Goal: Task Accomplishment & Management: Manage account settings

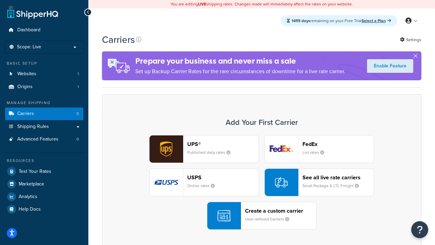
click at [262, 182] on div "UPS® Published daily rates FedEx List rates USPS Online rates See all live rate…" at bounding box center [261, 182] width 305 height 95
click at [338, 144] on header "FedEx" at bounding box center [338, 144] width 71 height 6
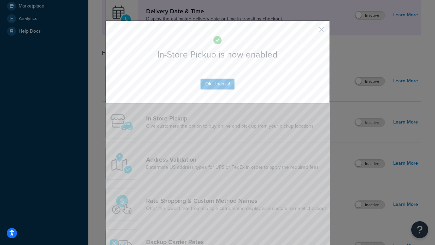
scroll to position [191, 0]
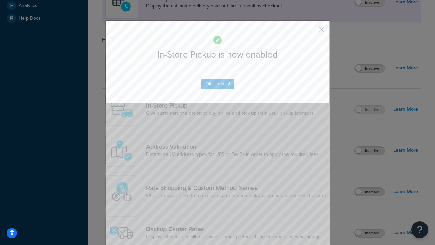
click at [311, 32] on button "button" at bounding box center [312, 32] width 2 height 2
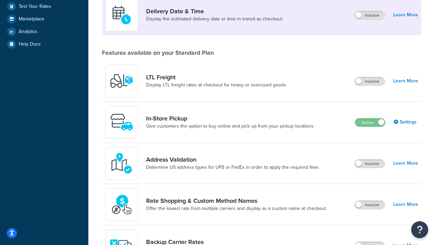
scroll to position [165, 0]
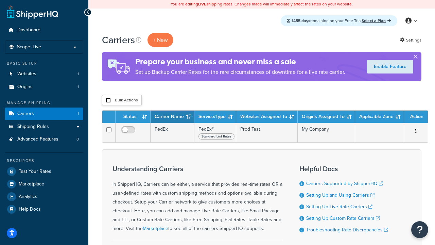
click at [108, 100] on input "checkbox" at bounding box center [108, 100] width 5 height 5
checkbox input "true"
click at [0, 0] on button "Delete" at bounding box center [0, 0] width 0 height 0
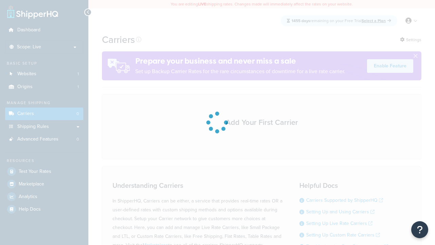
scroll to position [135, 0]
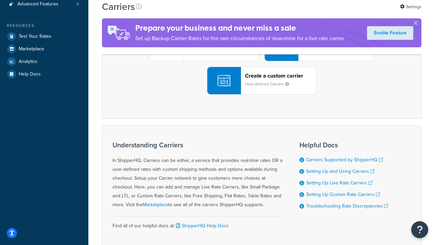
click at [262, 95] on div "UPS® Published daily rates FedEx List rates USPS Online rates See all live rate…" at bounding box center [261, 47] width 305 height 95
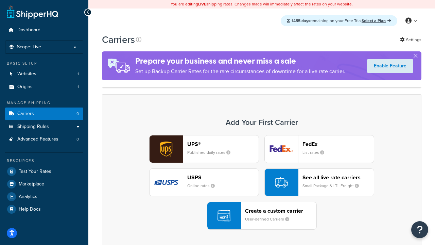
click at [262, 216] on div "Create a custom carrier User-defined Carriers" at bounding box center [280, 215] width 71 height 16
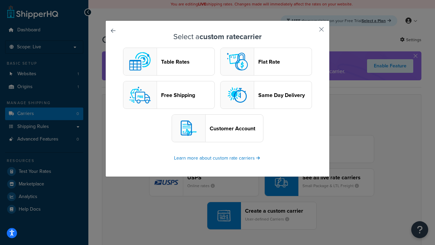
click at [169, 62] on header "Table Rates" at bounding box center [187, 61] width 53 height 6
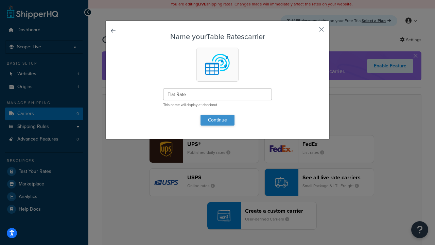
type input "Flat Rate"
click at [218, 120] on button "Continue" at bounding box center [218, 120] width 34 height 11
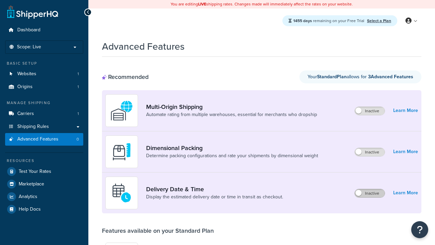
click at [370, 193] on label "Inactive" at bounding box center [370, 193] width 30 height 8
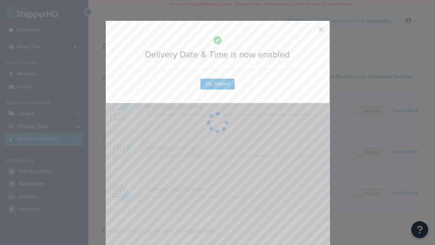
click at [311, 32] on button "button" at bounding box center [312, 32] width 2 height 2
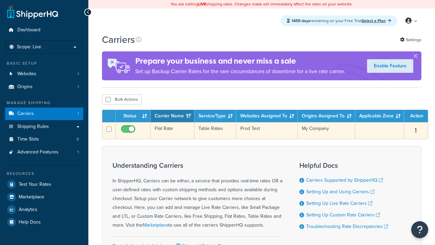
click at [172, 131] on td "Flat Rate" at bounding box center [173, 130] width 44 height 17
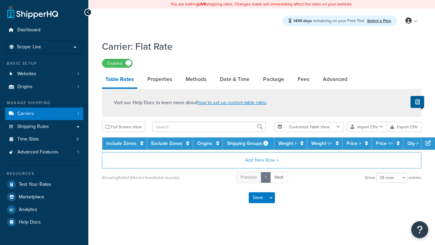
select select "25"
click at [235, 80] on link "Date & Time" at bounding box center [235, 79] width 36 height 16
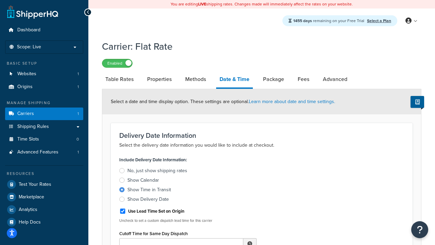
click at [149, 191] on div "Show Time in Transit" at bounding box center [149, 189] width 44 height 7
click at [0, 0] on input "Show Time in Transit" at bounding box center [0, 0] width 0 height 0
type input "11:00 AM"
type input "5"
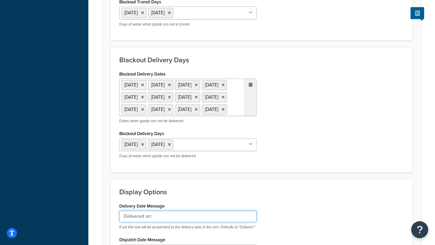
type input "Delivered on:"
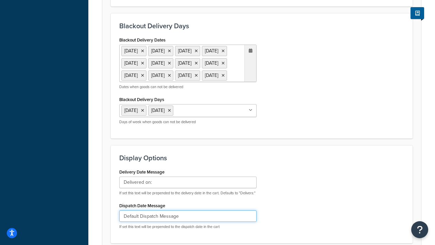
type input "Default Dispatch Message"
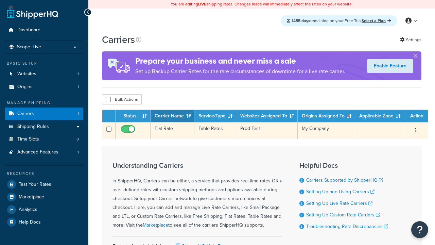
click at [172, 131] on td "Flat Rate" at bounding box center [173, 130] width 44 height 17
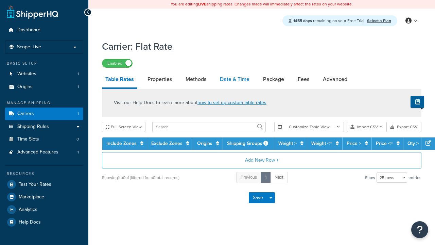
click at [235, 80] on link "Date & Time" at bounding box center [235, 79] width 36 height 16
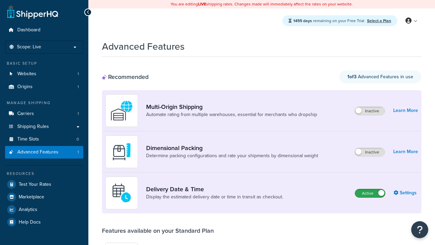
click at [370, 193] on label "Active" at bounding box center [370, 193] width 30 height 8
